Goal: Information Seeking & Learning: Check status

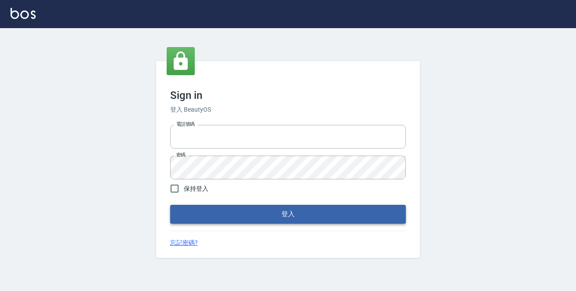
type input "0229470385"
click at [306, 221] on button "登入" at bounding box center [288, 214] width 236 height 18
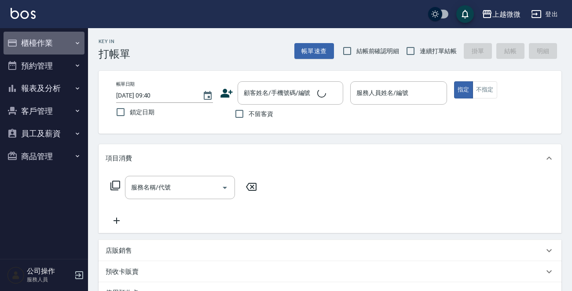
click at [77, 40] on icon "button" at bounding box center [77, 43] width 7 height 7
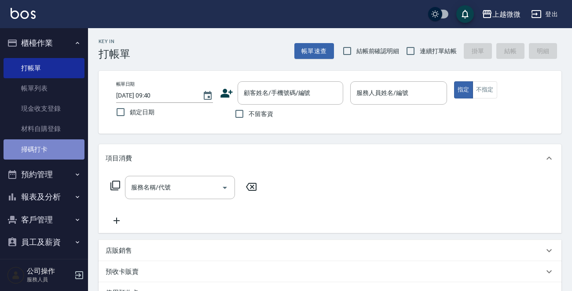
click at [52, 149] on link "掃碼打卡" at bounding box center [44, 149] width 81 height 20
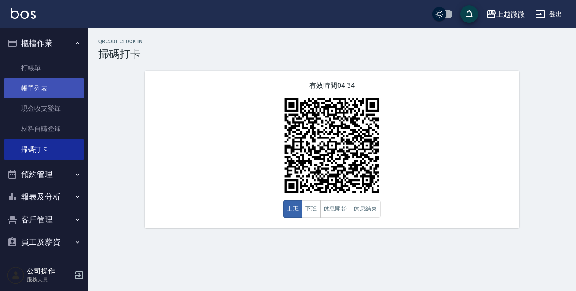
click at [42, 85] on link "帳單列表" at bounding box center [44, 88] width 81 height 20
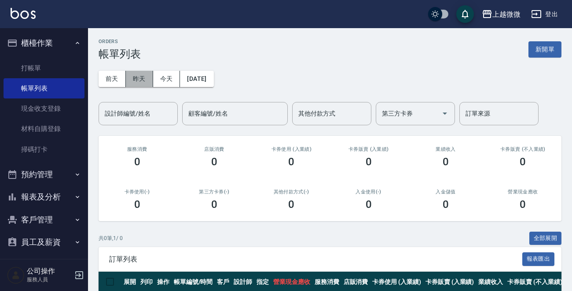
click at [143, 77] on button "昨天" at bounding box center [139, 79] width 27 height 16
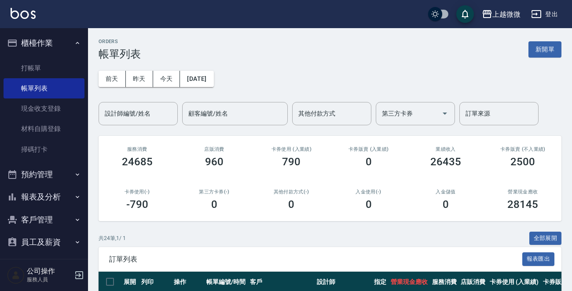
scroll to position [176, 0]
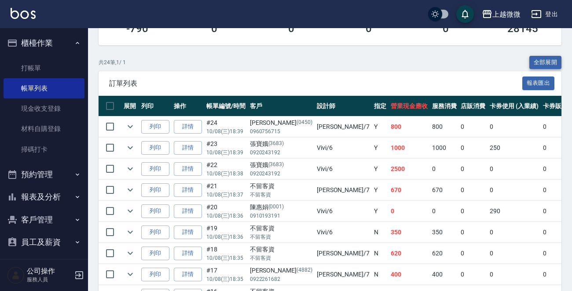
click at [554, 59] on button "全部展開" at bounding box center [545, 63] width 33 height 14
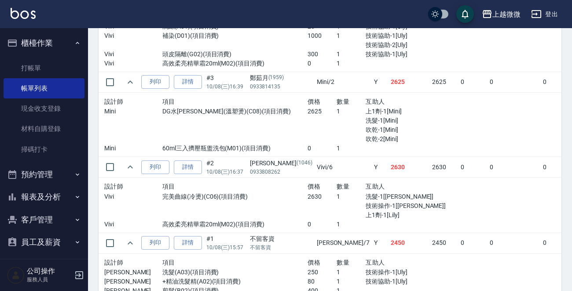
scroll to position [1676, 0]
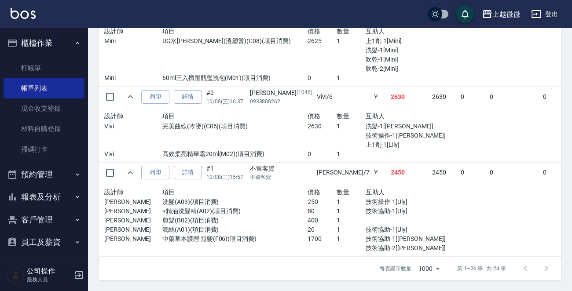
click at [23, 11] on img at bounding box center [23, 13] width 25 height 11
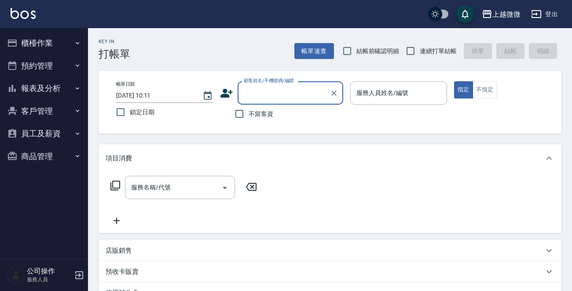
click at [52, 80] on button "報表及分析" at bounding box center [44, 88] width 81 height 23
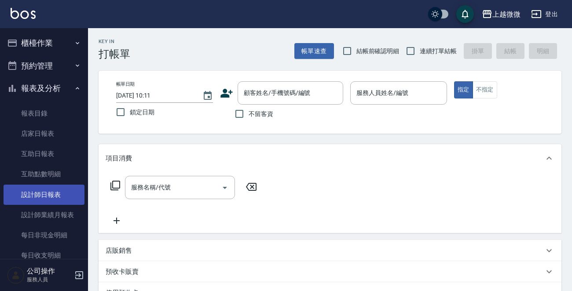
click at [68, 190] on link "設計師日報表" at bounding box center [44, 195] width 81 height 20
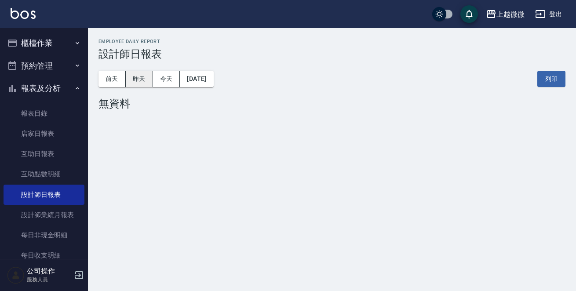
click at [140, 81] on button "昨天" at bounding box center [139, 79] width 27 height 16
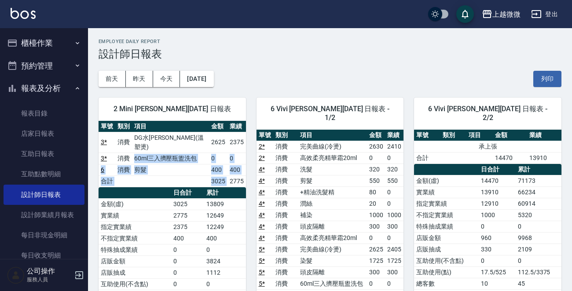
drag, startPoint x: 137, startPoint y: 149, endPoint x: 230, endPoint y: 167, distance: 94.6
click at [230, 167] on tbody "3 * 消費 DG水[PERSON_NAME](溫塑燙) 2625 2375 3 * 消費 60ml三入擠壓瓶盥洗包 0 0 6 消費 剪髮 400 400 …" at bounding box center [172, 159] width 147 height 55
click at [230, 176] on td "2775" at bounding box center [236, 181] width 18 height 11
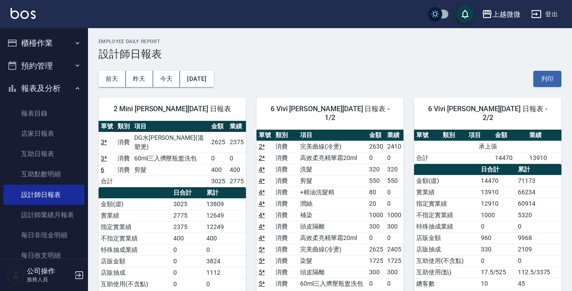
drag, startPoint x: 193, startPoint y: 160, endPoint x: 206, endPoint y: 162, distance: 13.8
click at [202, 161] on tbody "3 * 消費 DG水[PERSON_NAME](溫塑燙) 2625 2375 3 * 消費 60ml三入擠壓瓶盥洗包 0 0 6 消費 剪髮 400 400 …" at bounding box center [172, 159] width 147 height 55
click at [44, 40] on button "櫃檯作業" at bounding box center [44, 43] width 81 height 23
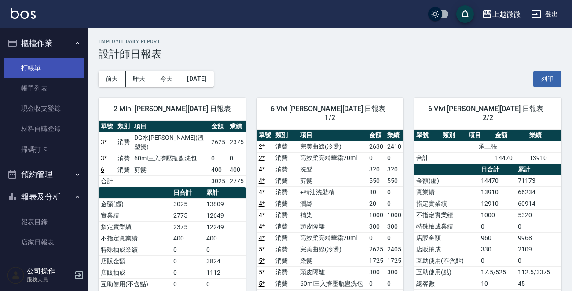
click at [40, 62] on link "打帳單" at bounding box center [44, 68] width 81 height 20
